Goal: Check status: Check status

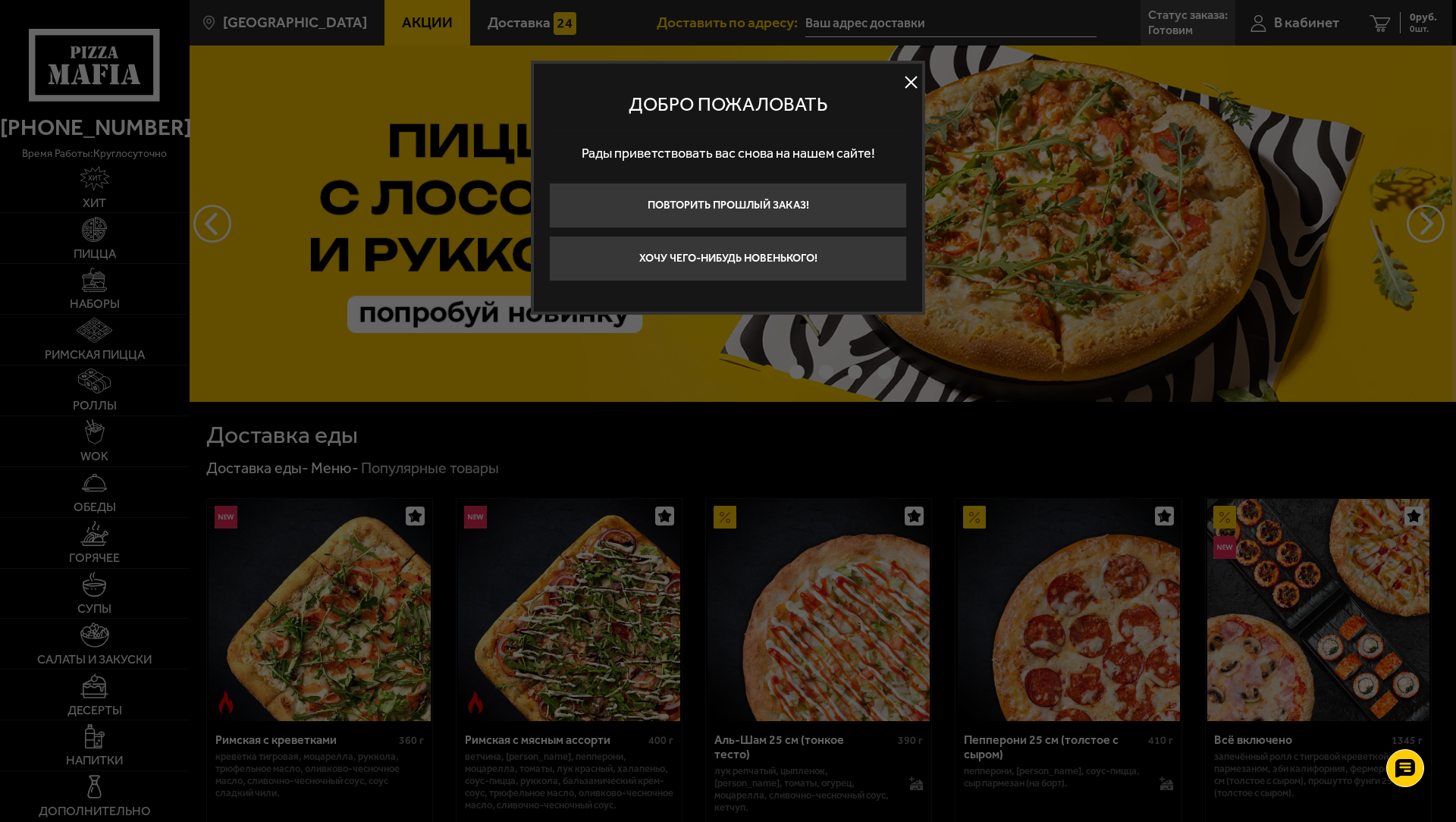
click at [906, 73] on button at bounding box center [910, 82] width 23 height 23
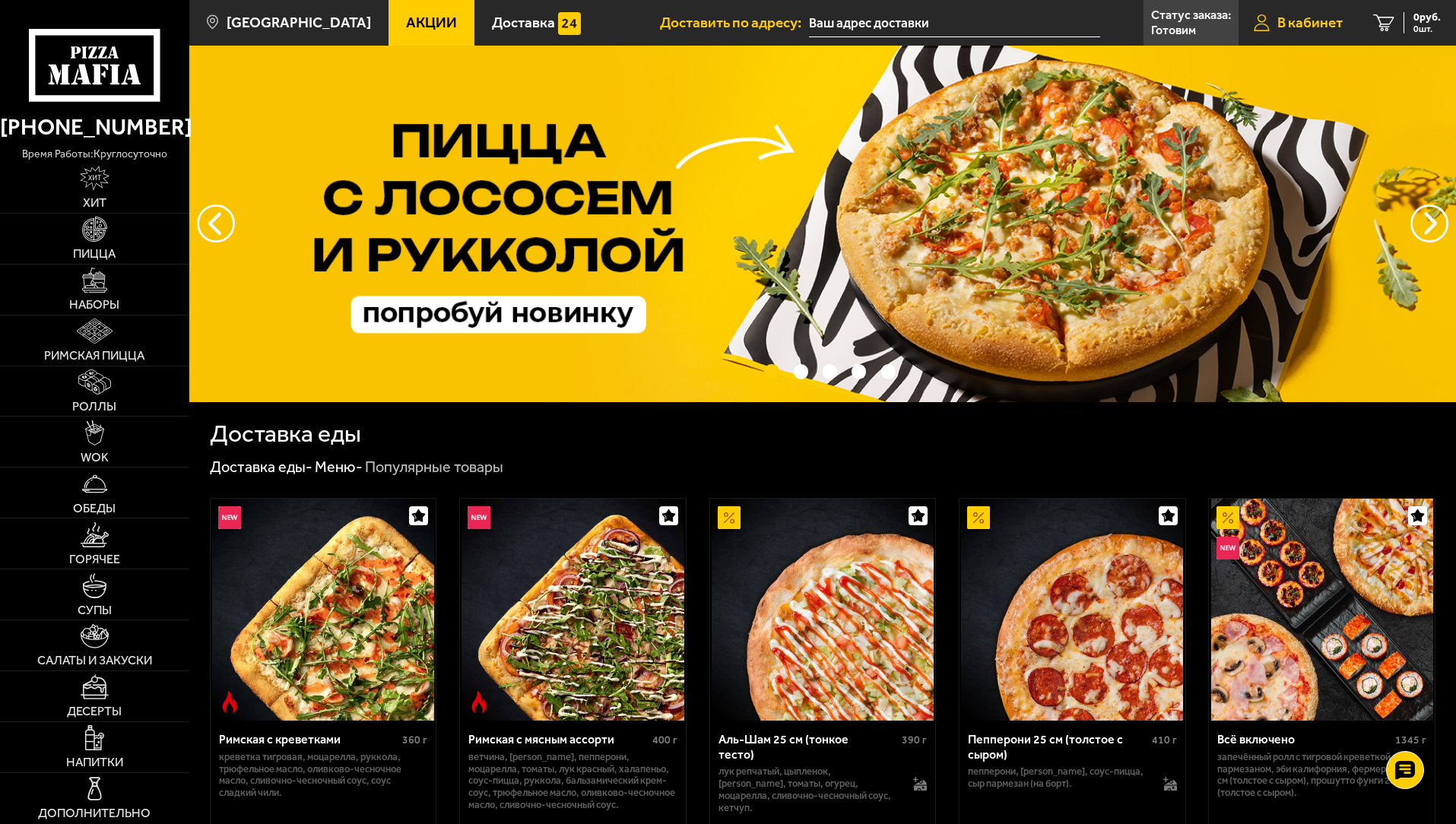
click at [1299, 16] on span "В кабинет" at bounding box center [1310, 23] width 65 height 15
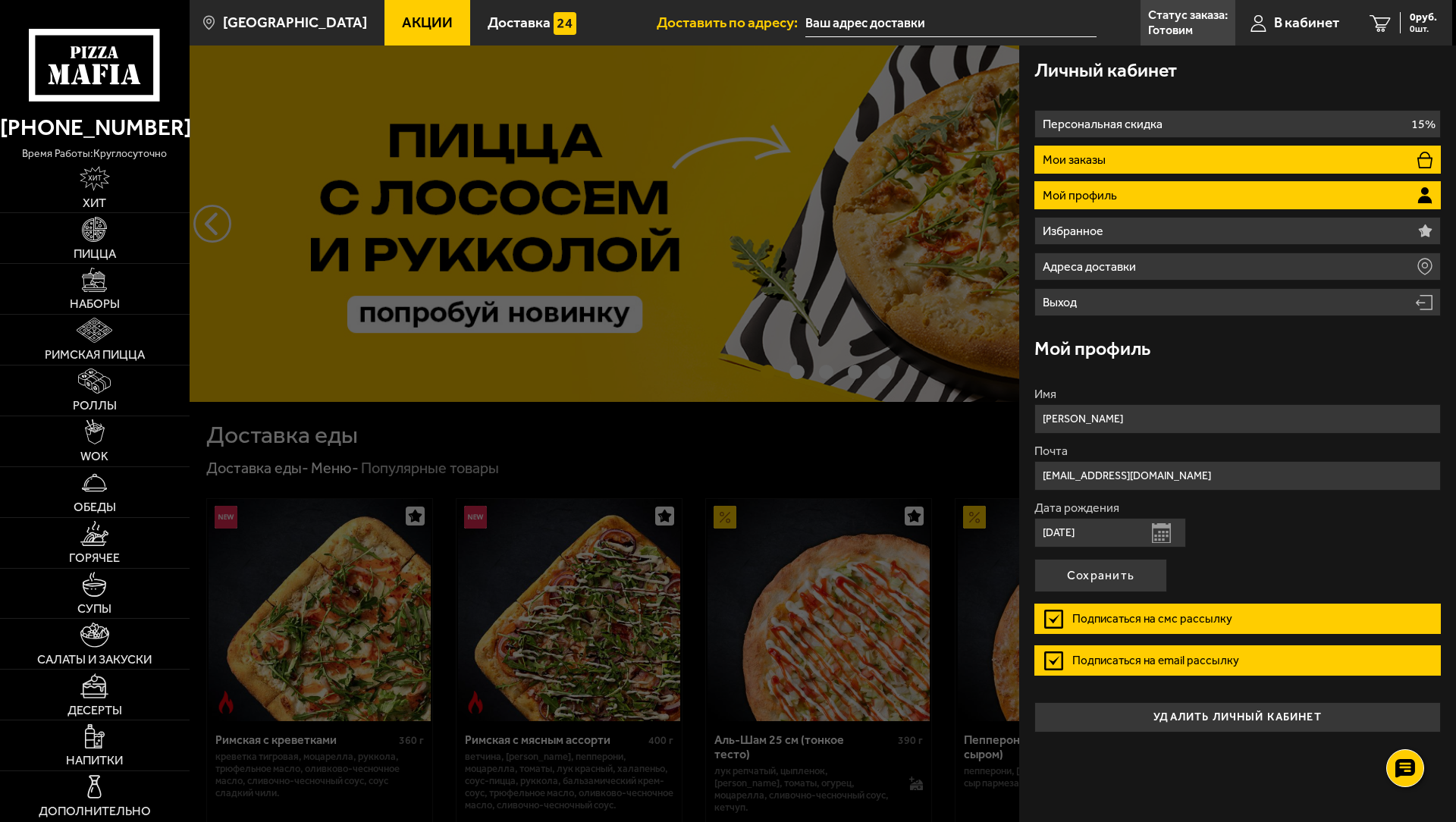
click at [1137, 156] on li "Мои заказы" at bounding box center [1237, 159] width 406 height 28
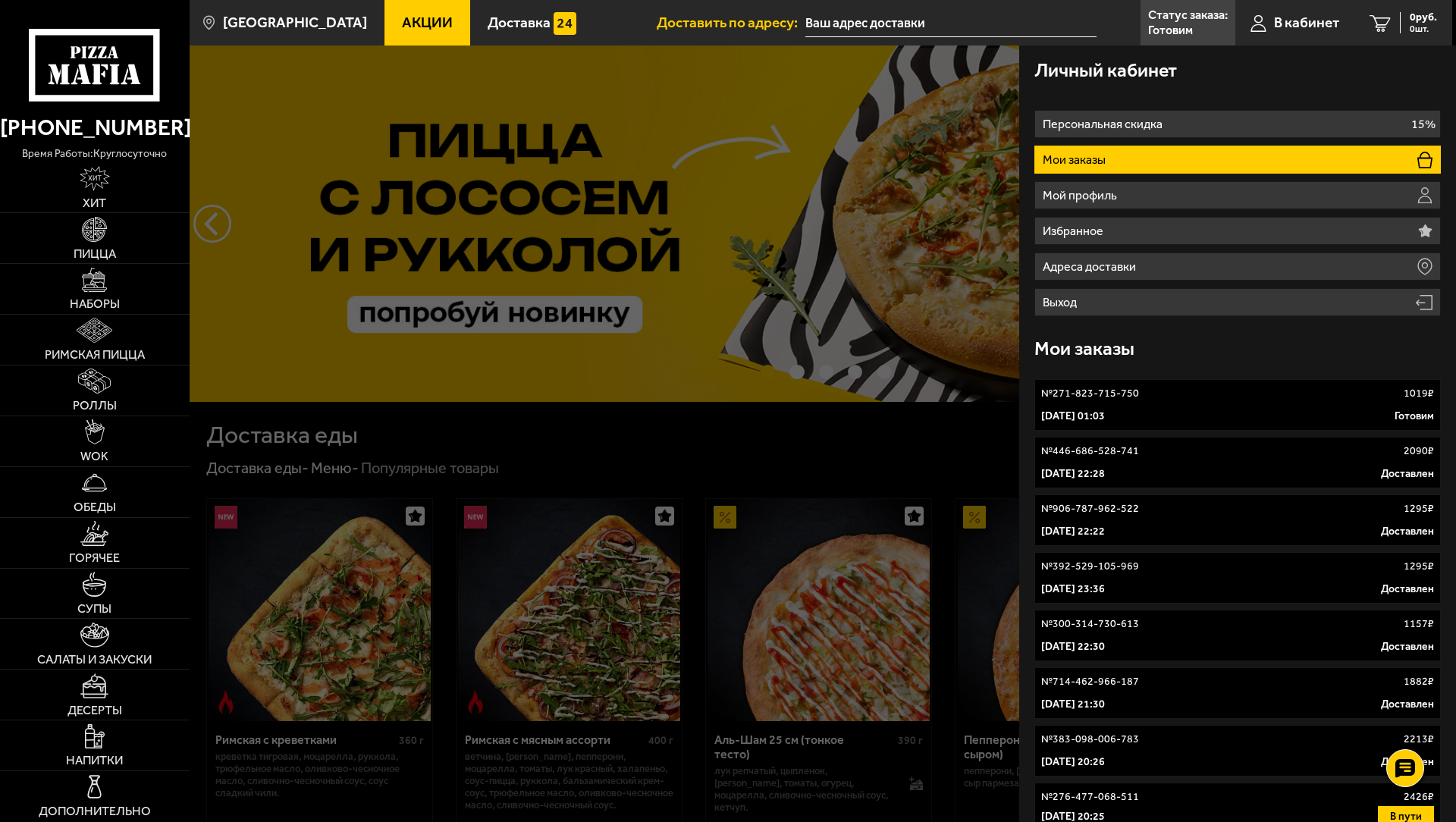
click at [1105, 412] on p "[DATE] 01:03" at bounding box center [1074, 416] width 64 height 16
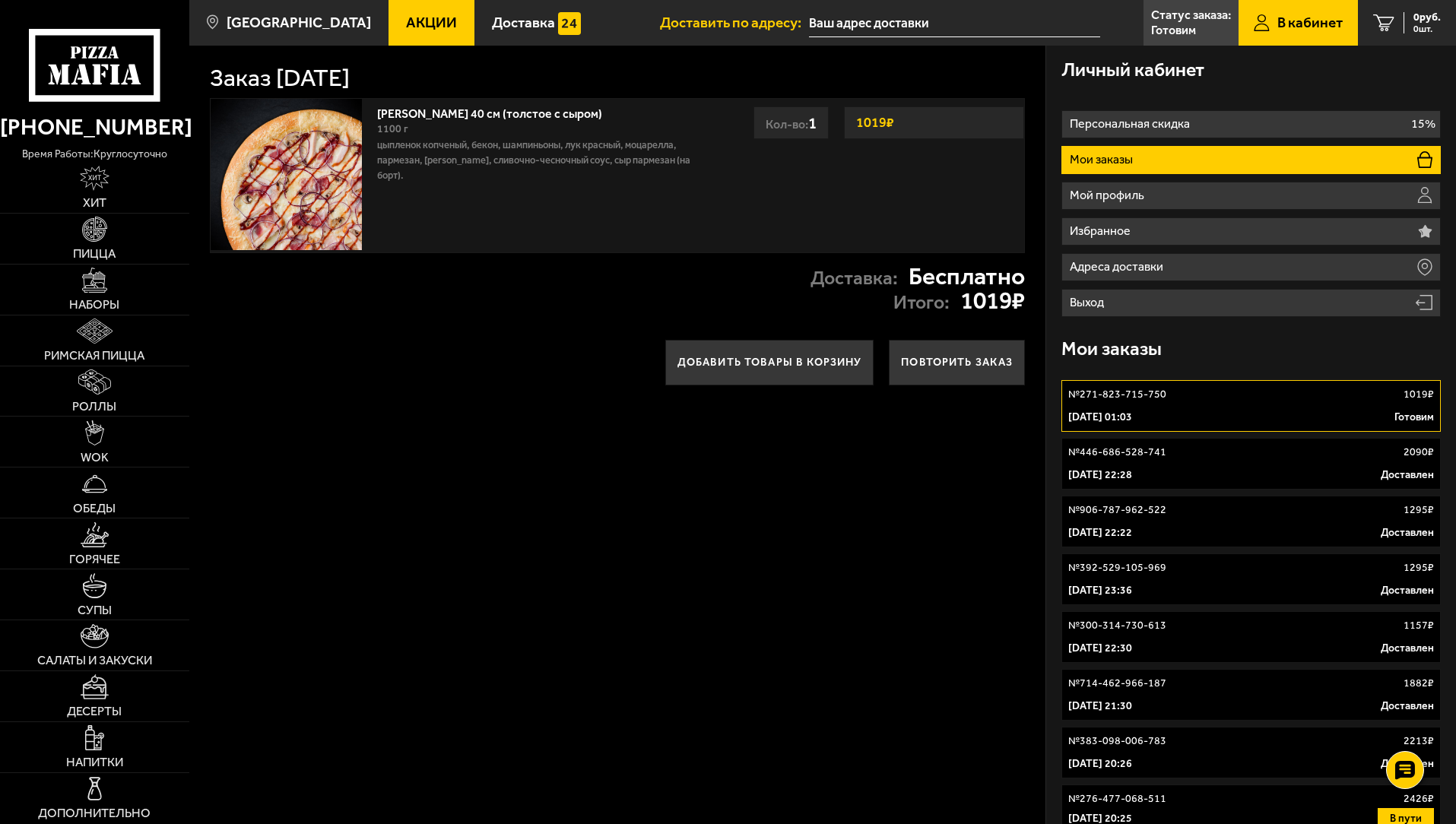
click at [561, 308] on div "Доставка: Бесплатно Итого: 1019 ₽" at bounding box center [617, 289] width 856 height 71
click at [496, 112] on link "[PERSON_NAME] 40 см (толстое с сыром)" at bounding box center [497, 111] width 240 height 19
drag, startPoint x: 1095, startPoint y: 84, endPoint x: 1343, endPoint y: 101, distance: 248.6
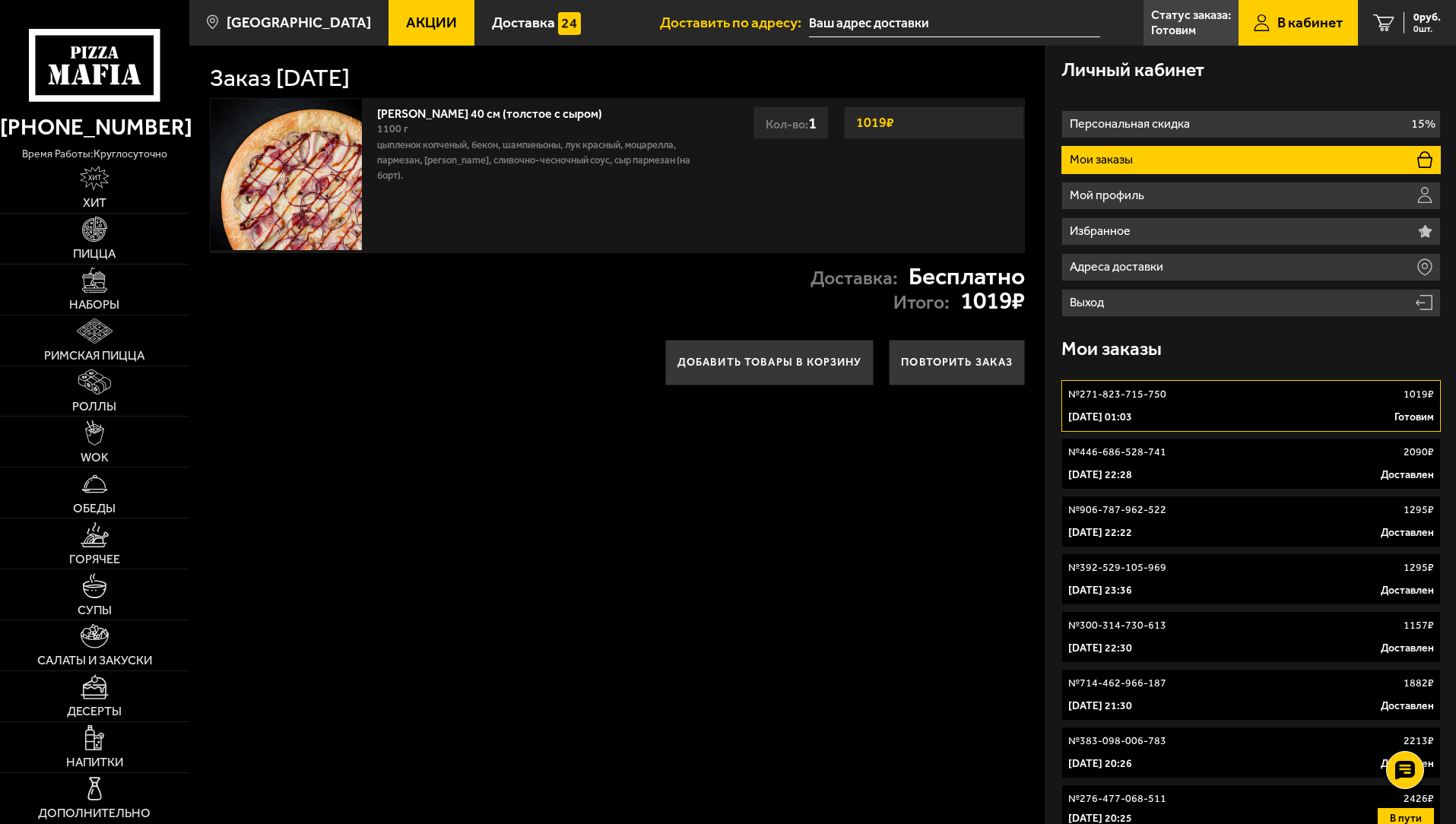
click at [1122, 402] on p "№ 271-823-715-750" at bounding box center [1116, 395] width 98 height 16
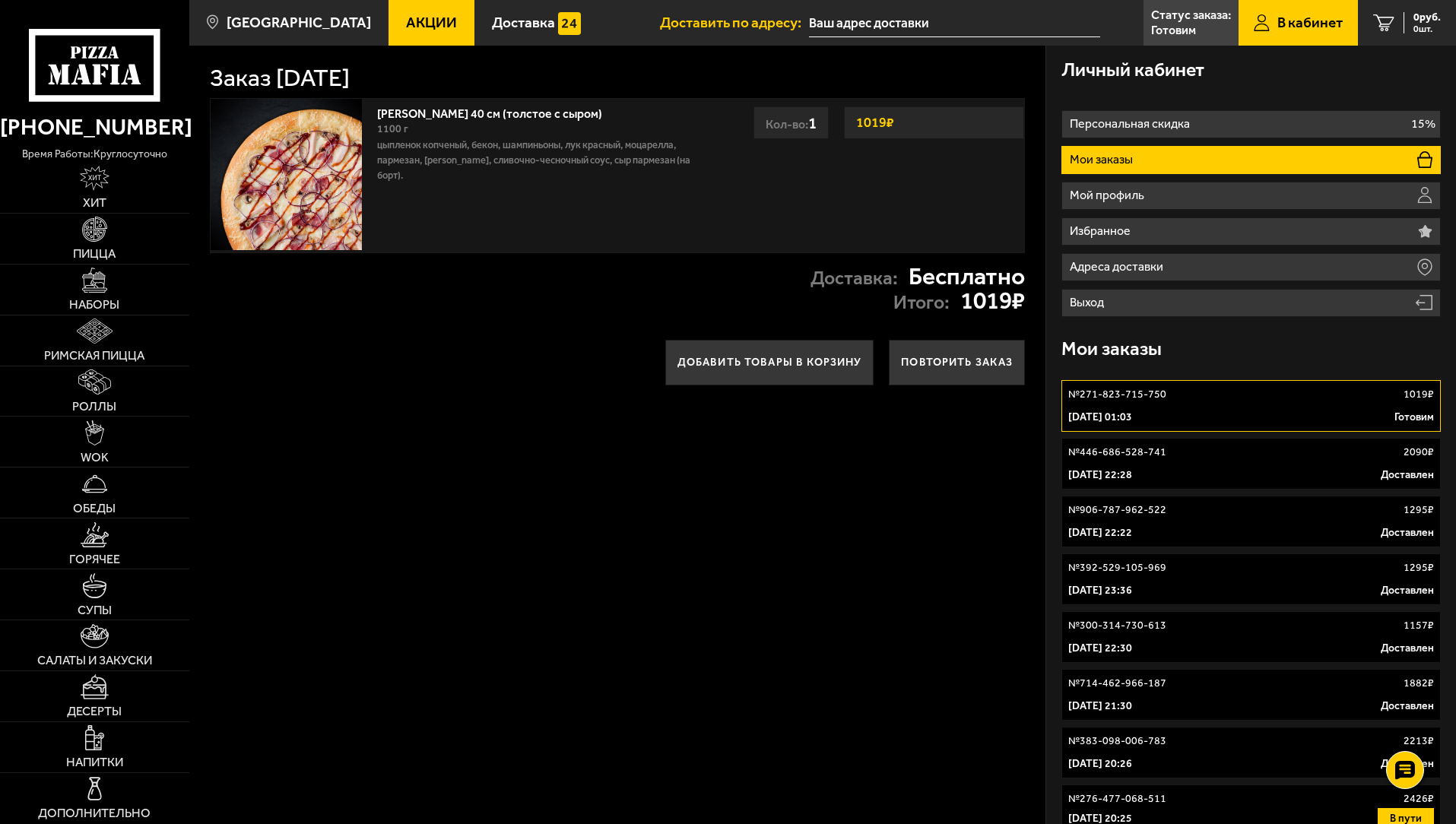
click at [1123, 398] on p "№ 271-823-715-750" at bounding box center [1116, 395] width 98 height 16
click at [1124, 397] on p "№ 271-823-715-750" at bounding box center [1116, 395] width 98 height 16
click at [1125, 397] on p "№ 271-823-715-750" at bounding box center [1116, 395] width 98 height 16
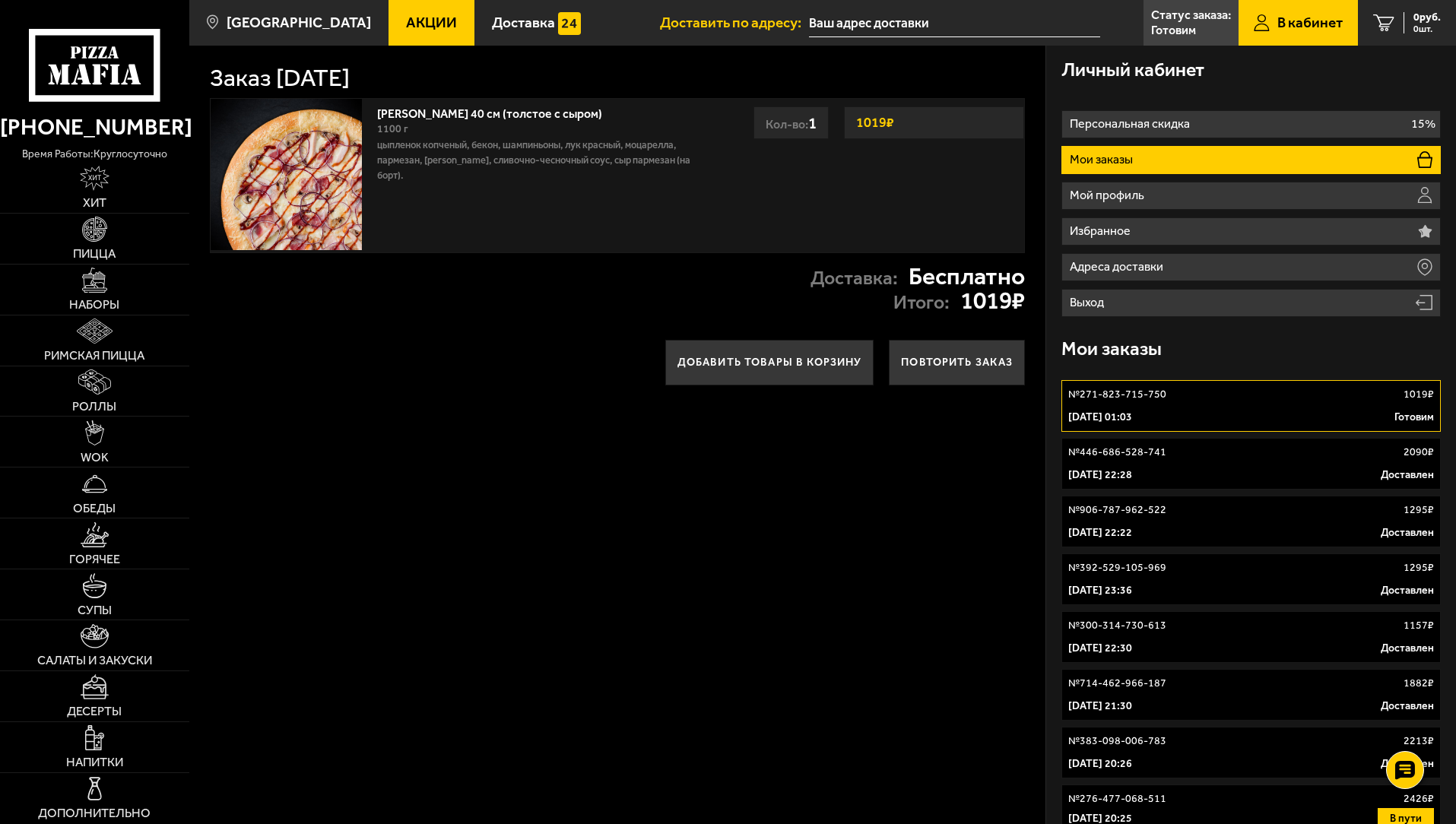
drag, startPoint x: 819, startPoint y: 571, endPoint x: 892, endPoint y: 465, distance: 128.7
